Goal: Information Seeking & Learning: Learn about a topic

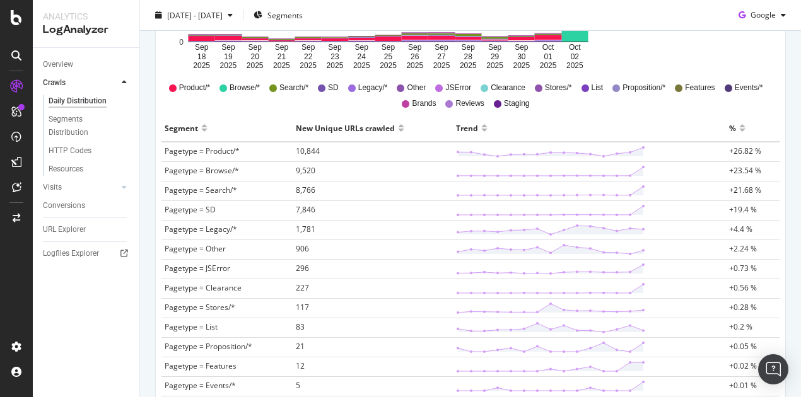
scroll to position [311, 0]
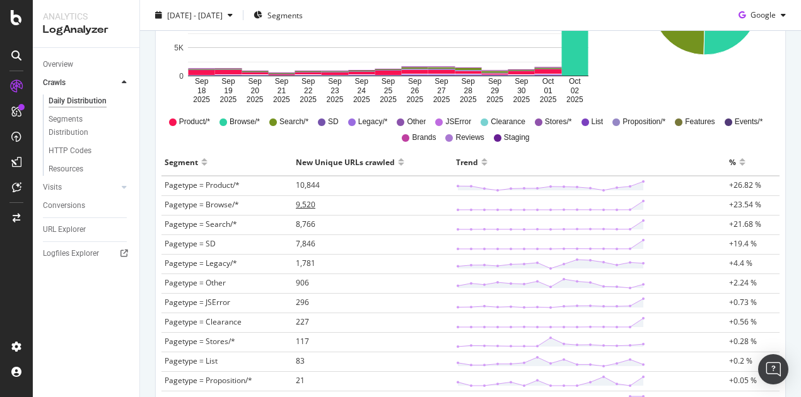
click at [308, 205] on span "9,520" at bounding box center [306, 204] width 20 height 11
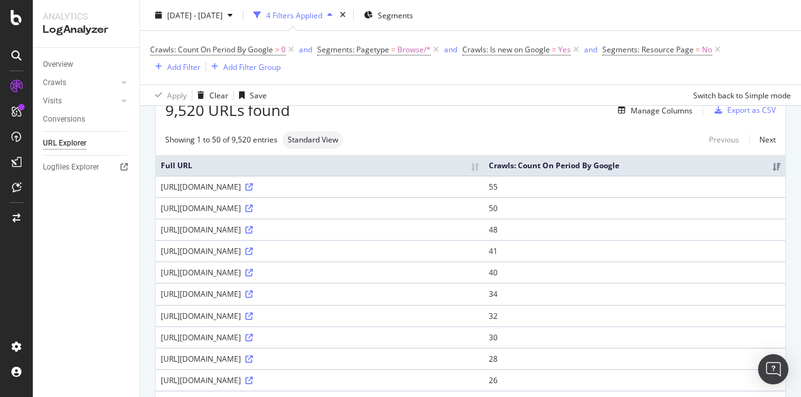
scroll to position [126, 0]
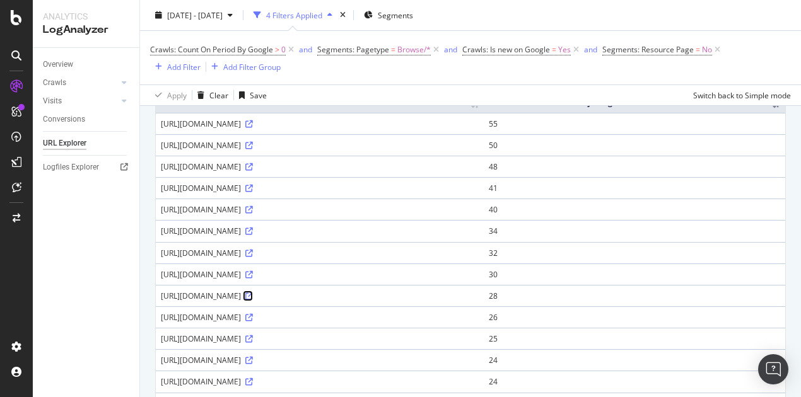
click at [247, 300] on icon at bounding box center [249, 296] width 8 height 8
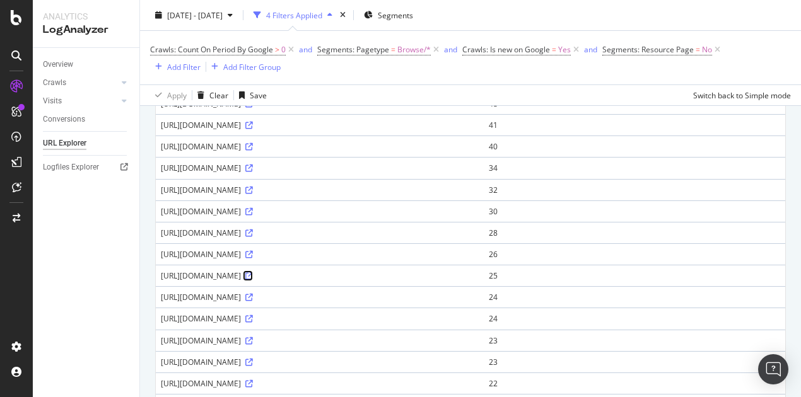
click at [253, 280] on icon at bounding box center [249, 276] width 8 height 8
click at [253, 260] on icon at bounding box center [249, 256] width 8 height 8
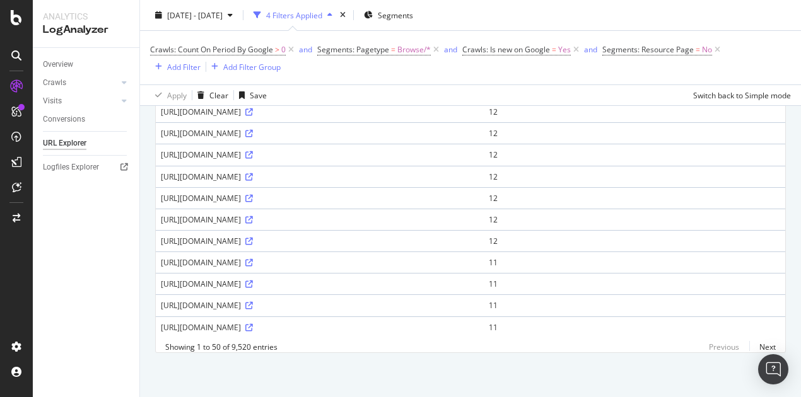
scroll to position [1040, 0]
click at [253, 281] on icon at bounding box center [249, 285] width 8 height 8
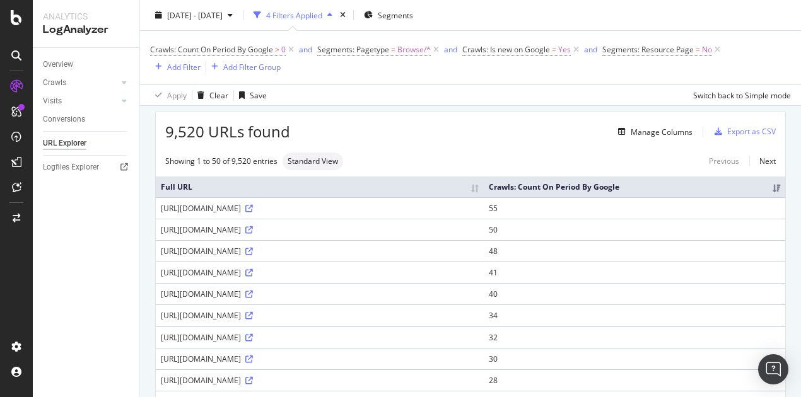
scroll to position [0, 0]
